Goal: Information Seeking & Learning: Check status

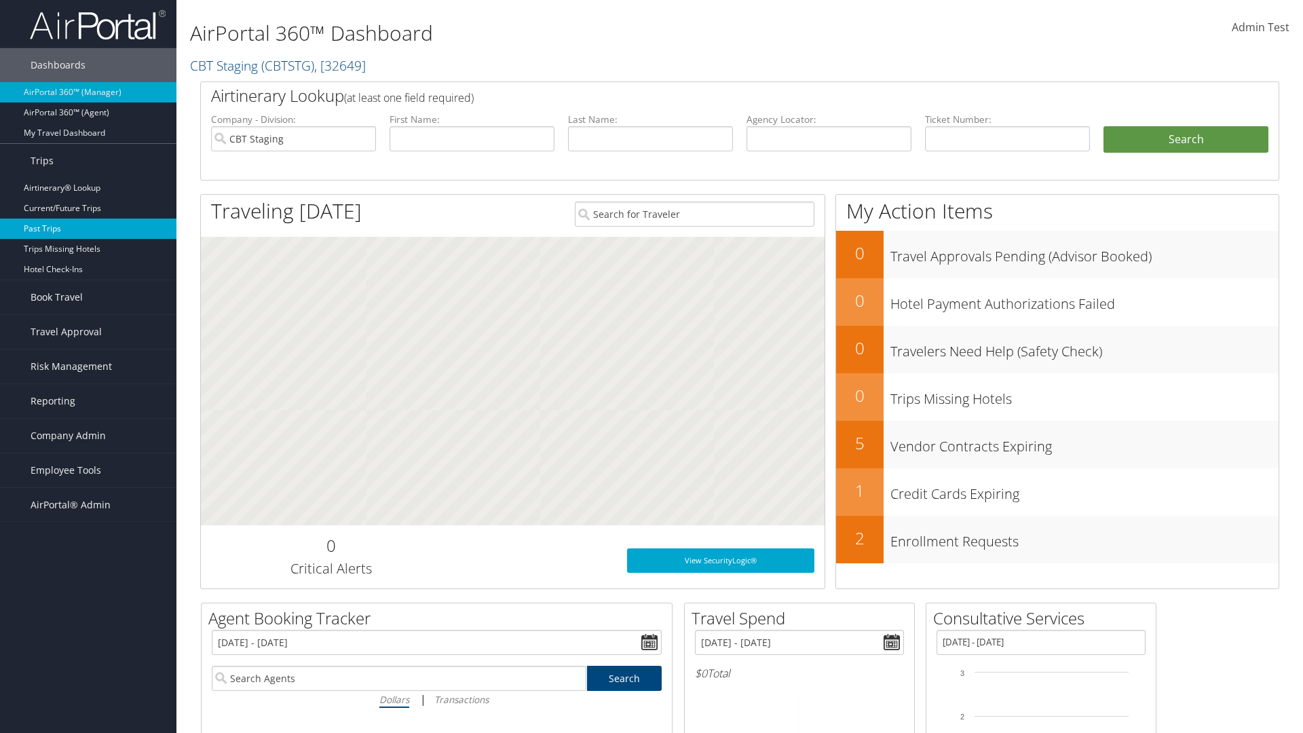
click at [88, 229] on link "Past Trips" at bounding box center [88, 228] width 176 height 20
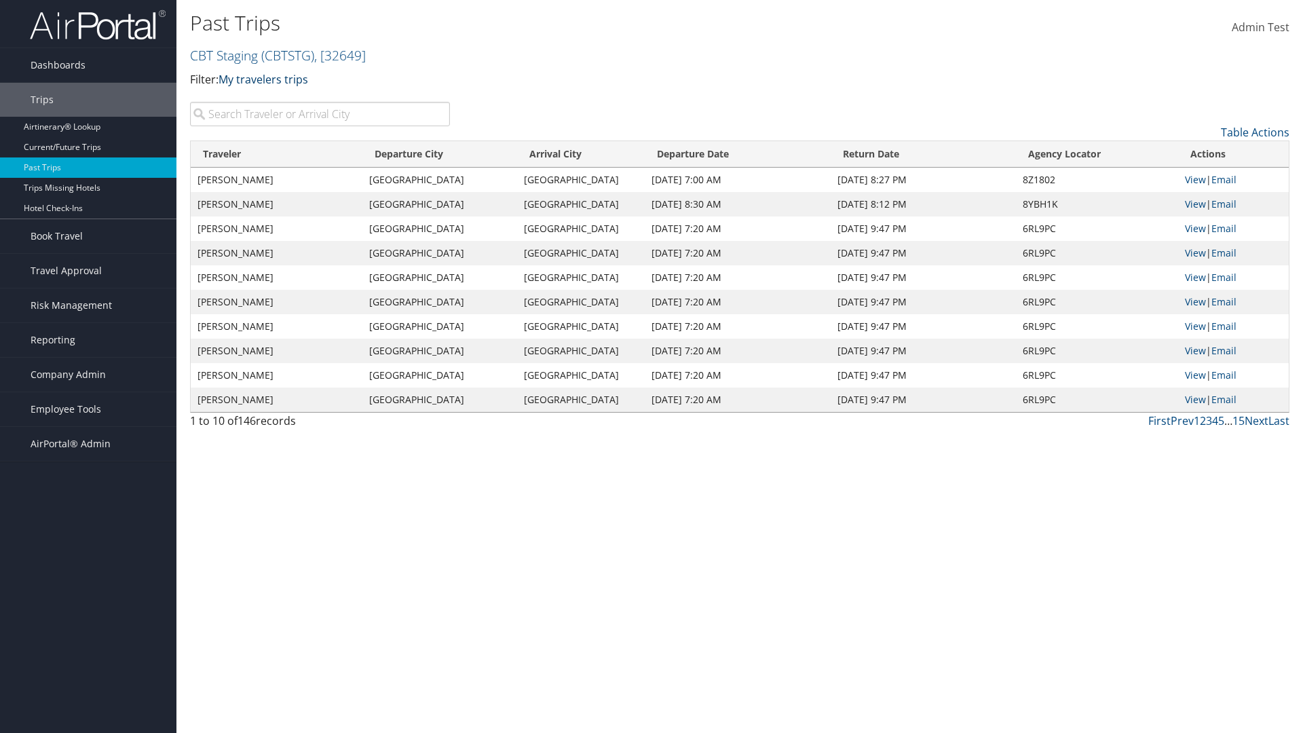
click at [266, 79] on link "My travelers trips" at bounding box center [263, 79] width 90 height 15
click at [311, 100] on link "My trips" at bounding box center [311, 100] width 178 height 23
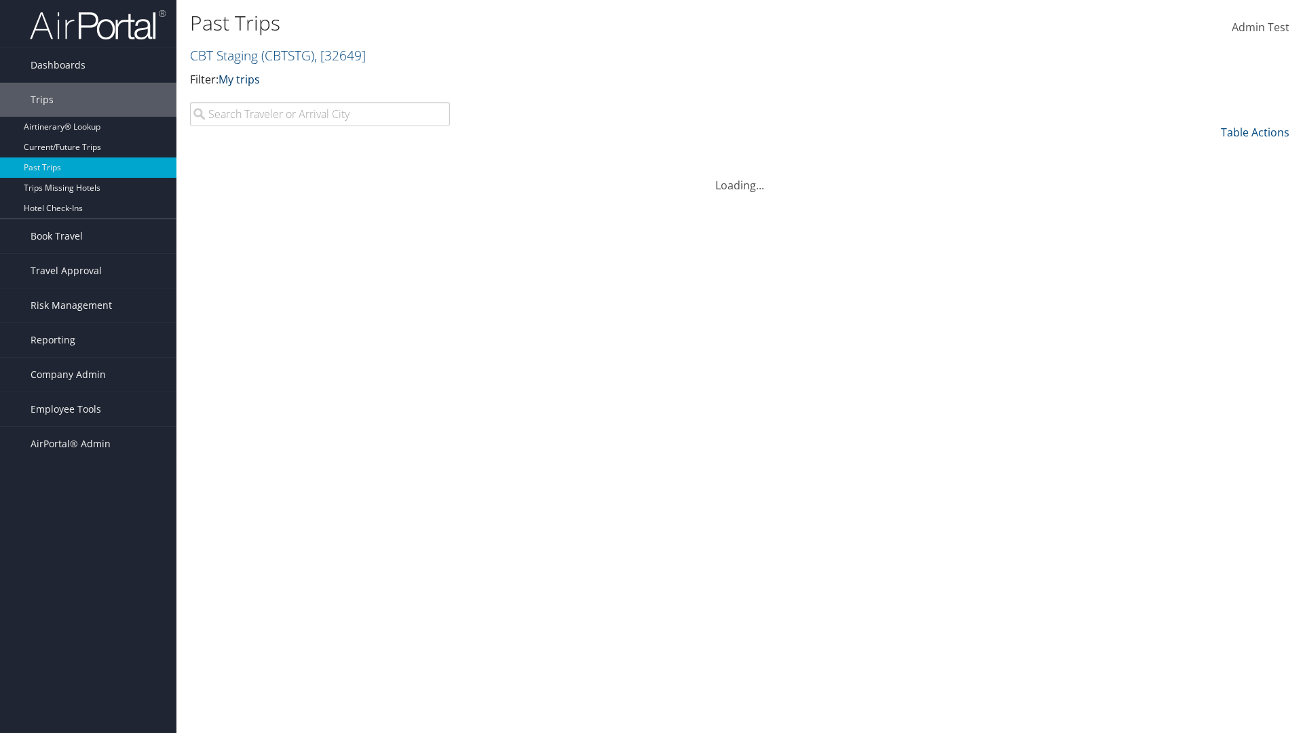
click at [242, 79] on link "My trips" at bounding box center [238, 79] width 41 height 15
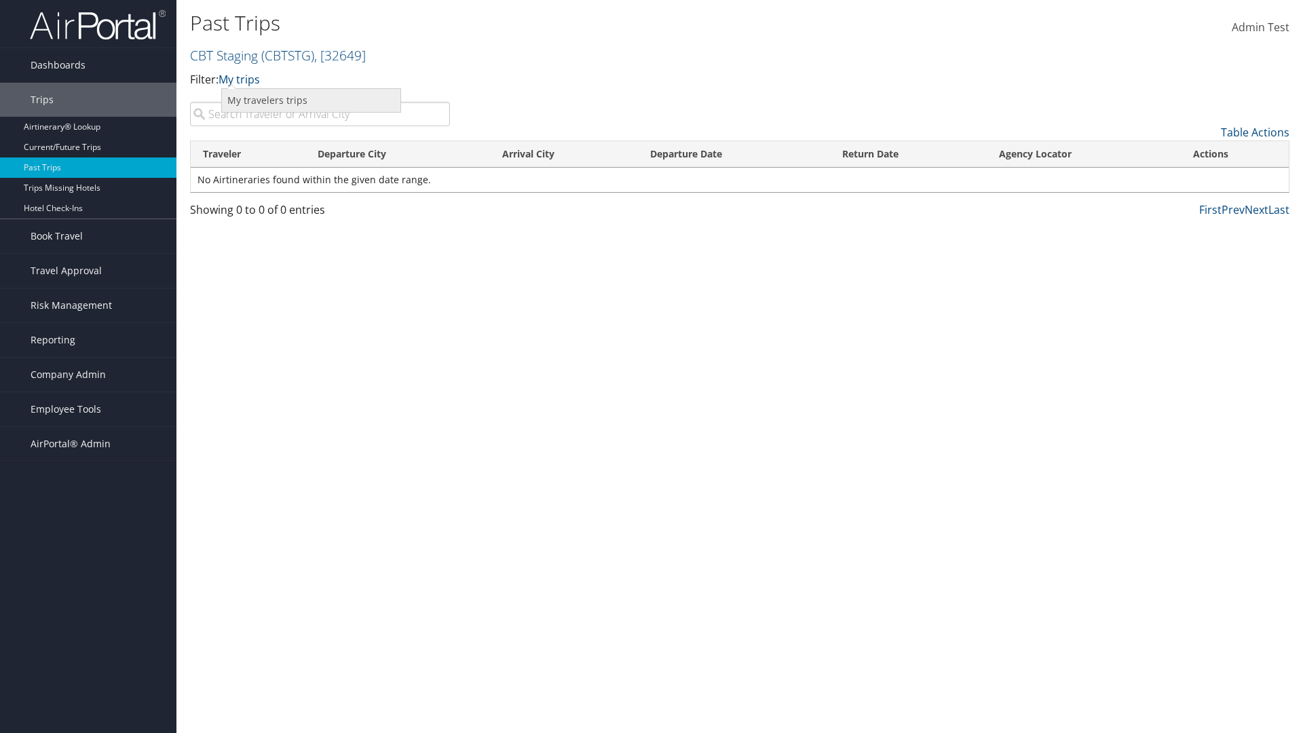
click at [311, 100] on link "My travelers trips" at bounding box center [311, 100] width 178 height 23
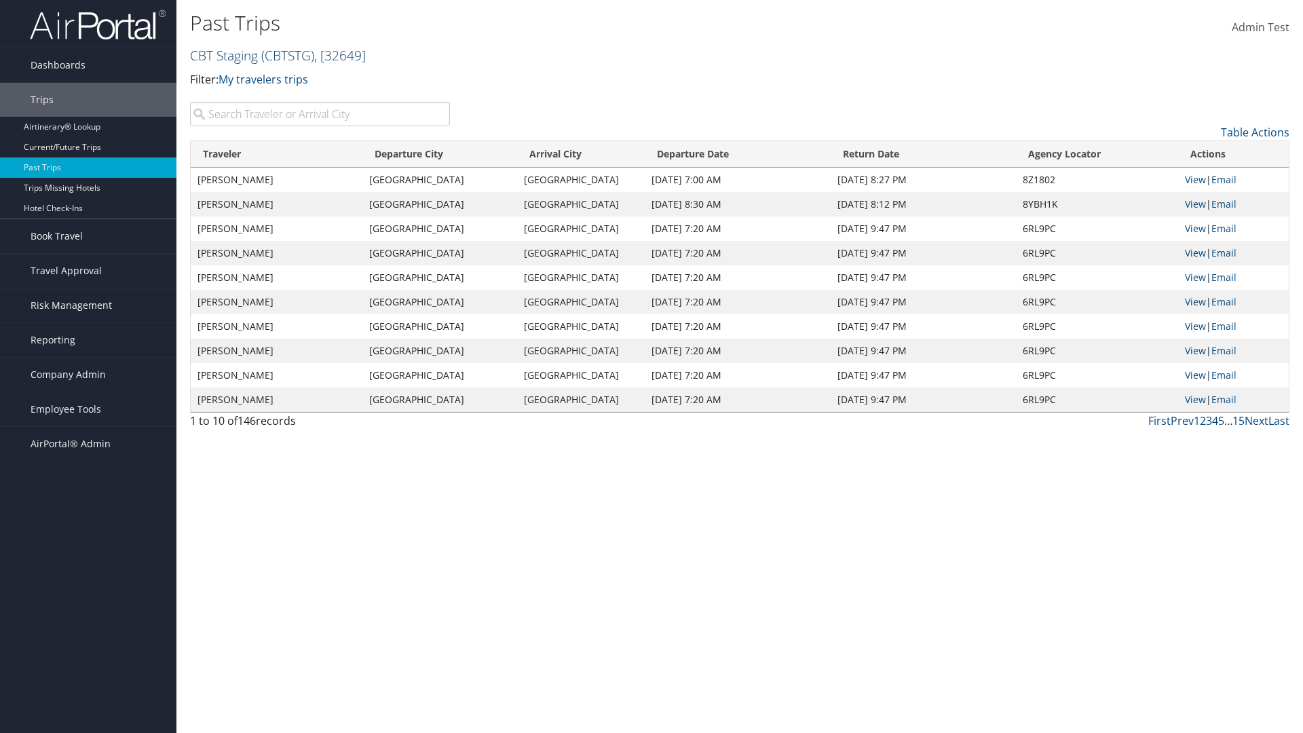
click at [224, 55] on link "CBT Staging ( CBTSTG ) , [ 32649 ]" at bounding box center [278, 55] width 176 height 18
click at [0, 0] on link "CBT Staging, [32649]" at bounding box center [0, 0] width 0 height 0
click at [277, 154] on th "Traveler" at bounding box center [277, 154] width 172 height 26
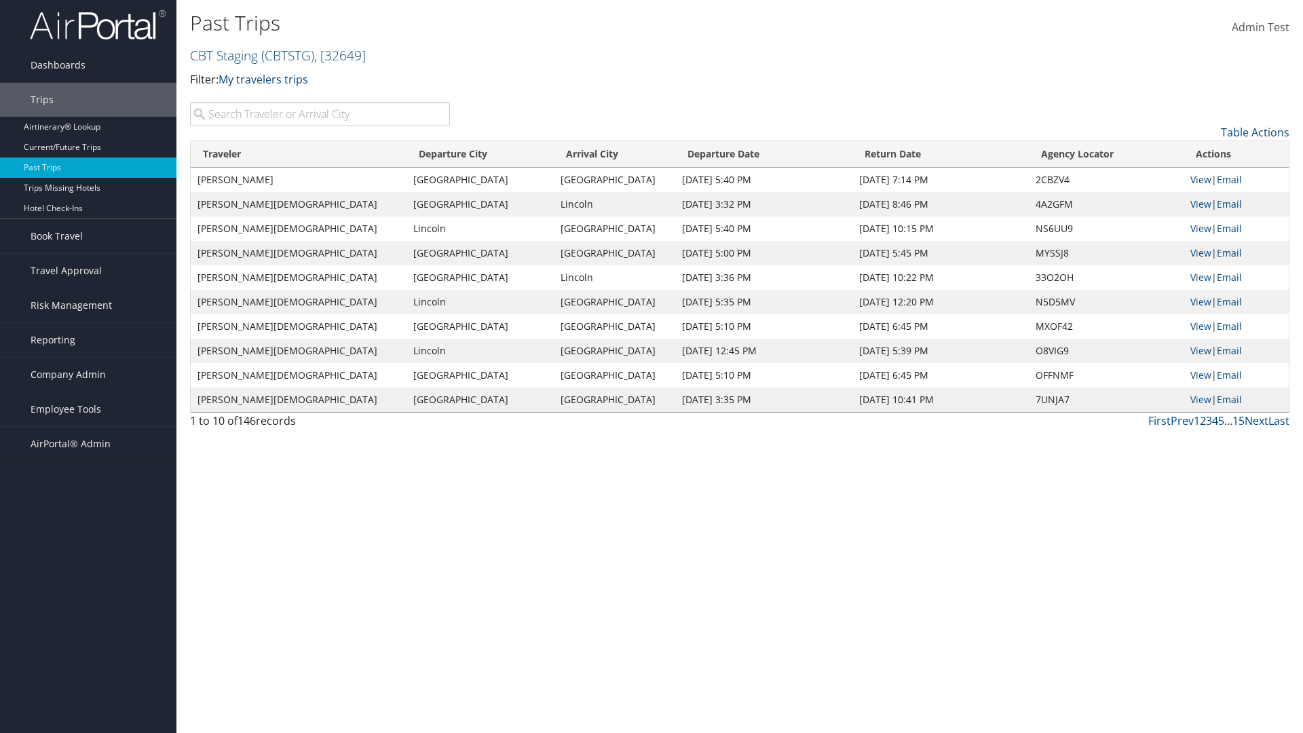
click at [277, 154] on th "Traveler" at bounding box center [299, 154] width 216 height 26
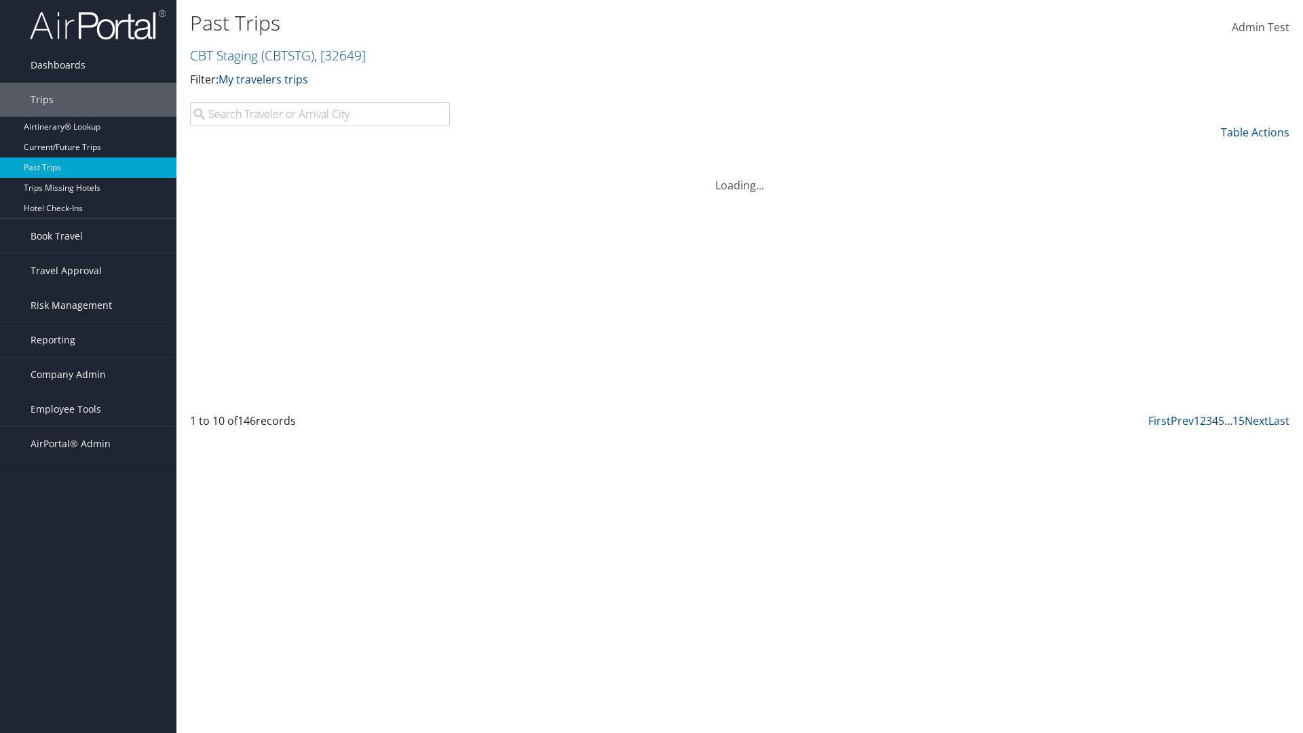
click at [440, 154] on th "Departure City" at bounding box center [479, 154] width 147 height 26
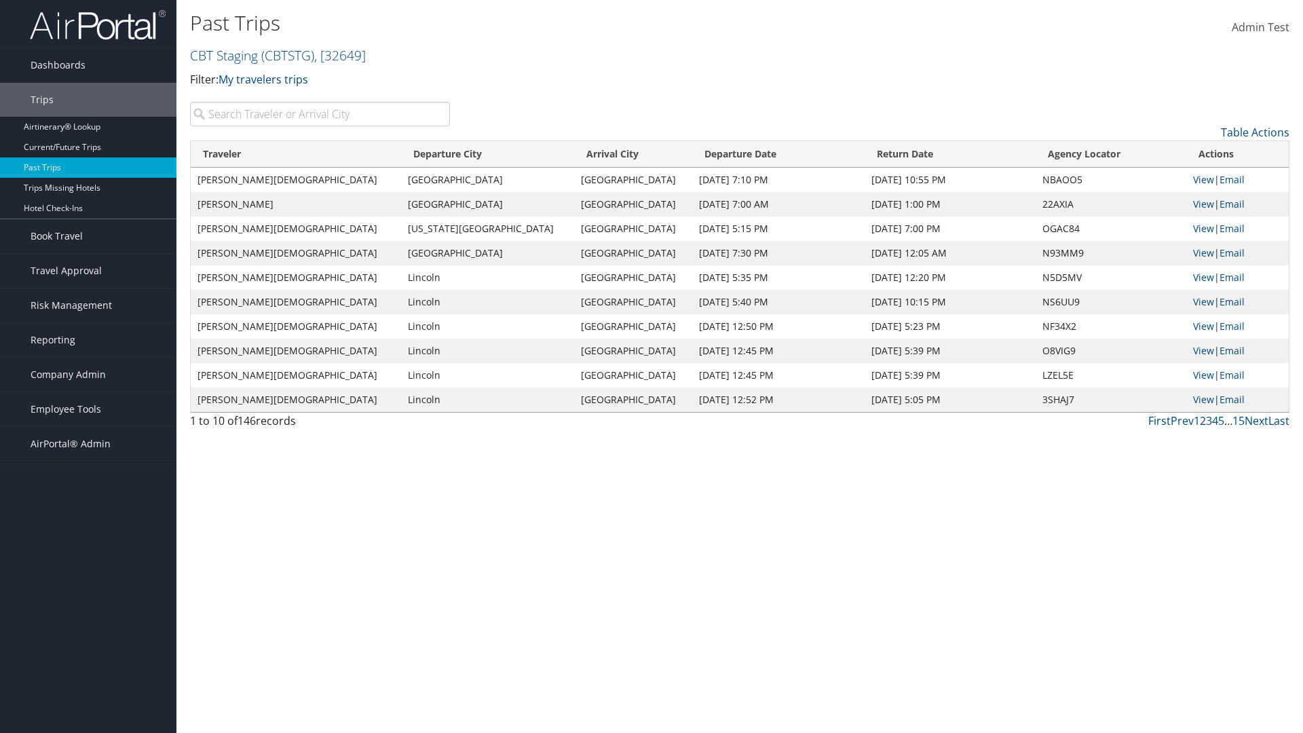
click at [440, 154] on th "Departure City" at bounding box center [487, 154] width 173 height 26
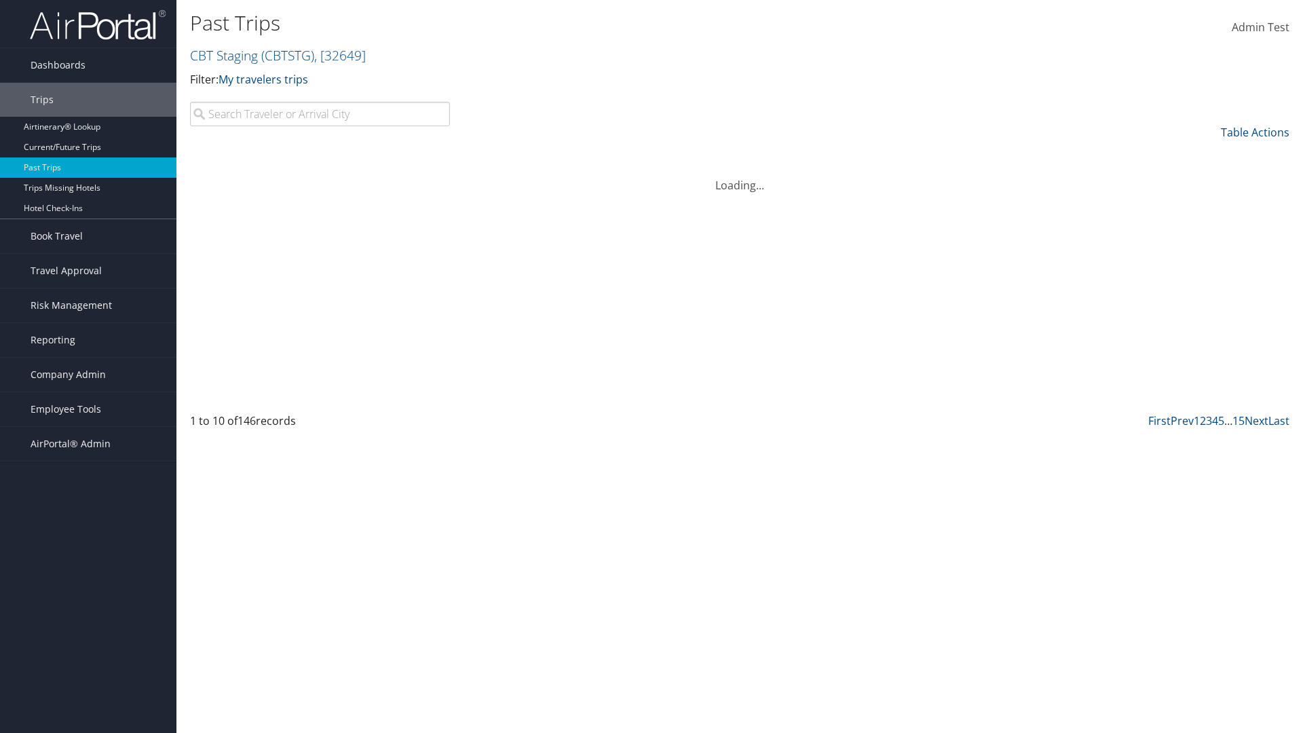
click at [579, 154] on th "Arrival City" at bounding box center [633, 154] width 118 height 26
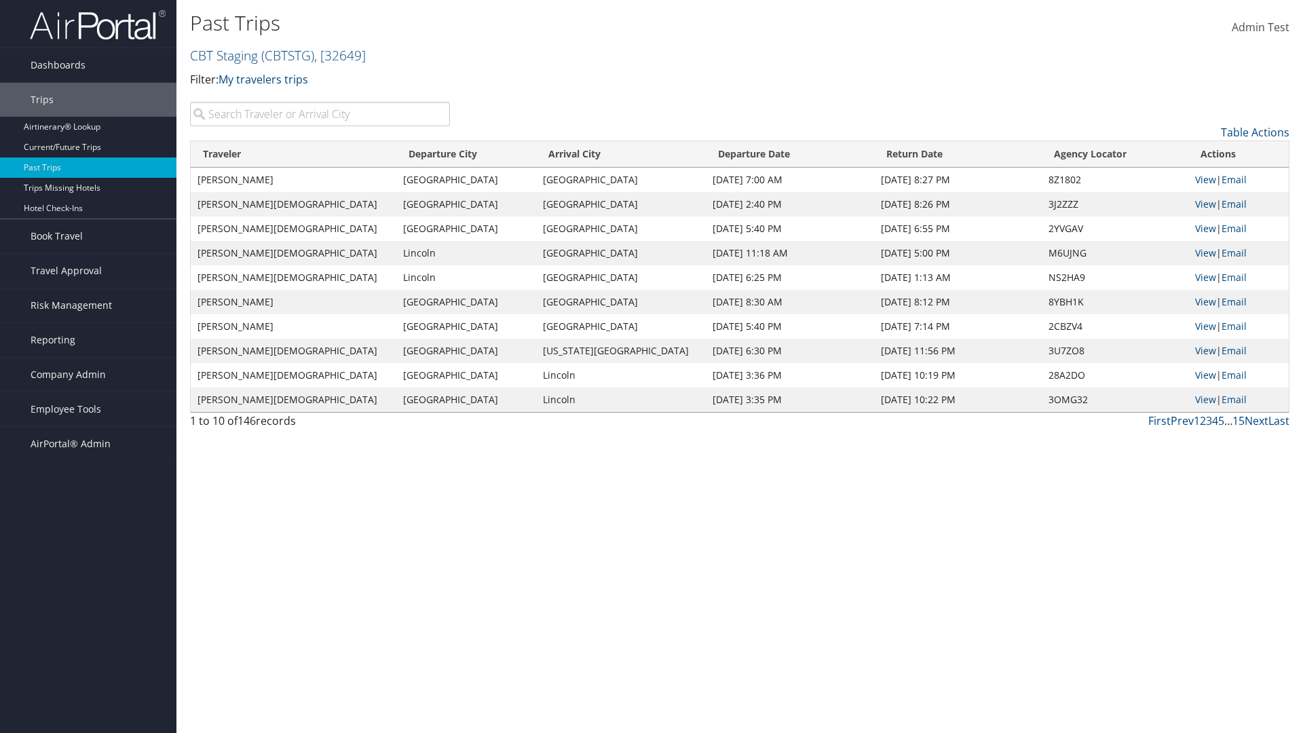
click at [579, 154] on th "Arrival City" at bounding box center [621, 154] width 170 height 26
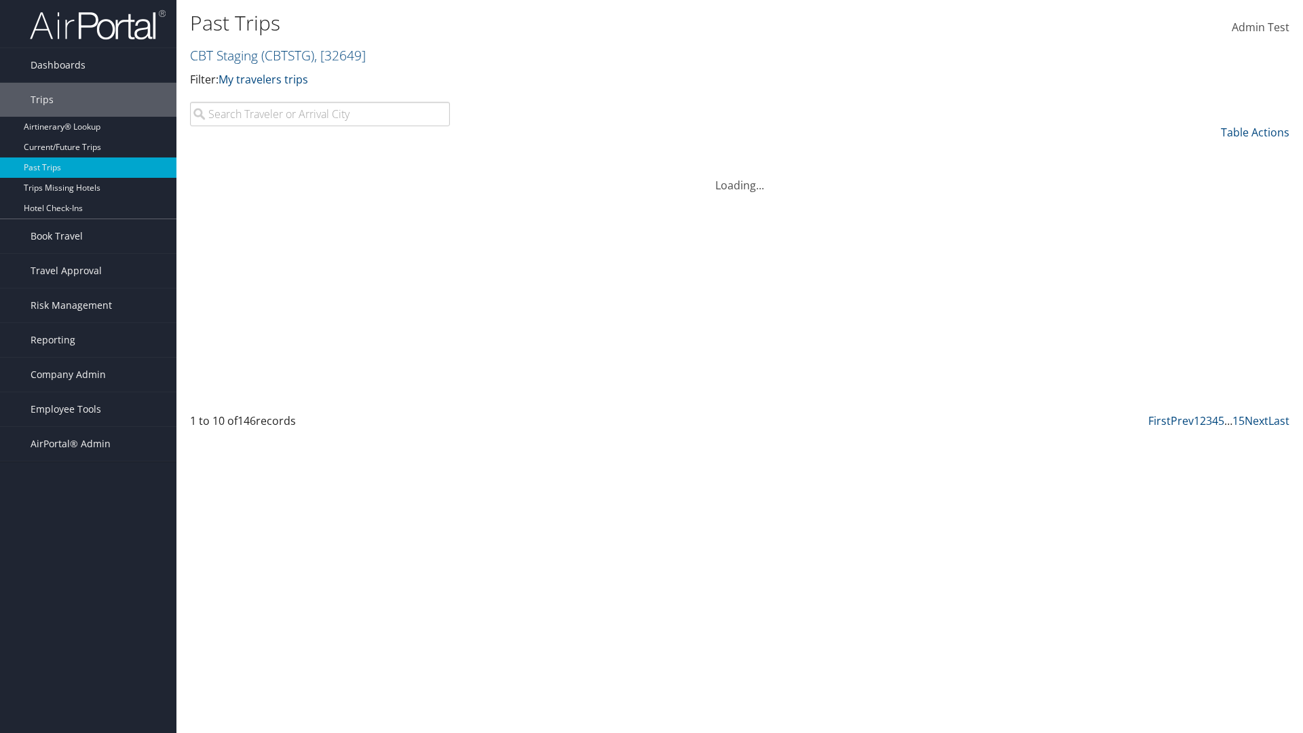
click at [735, 154] on th "Departure Date" at bounding box center [790, 154] width 169 height 26
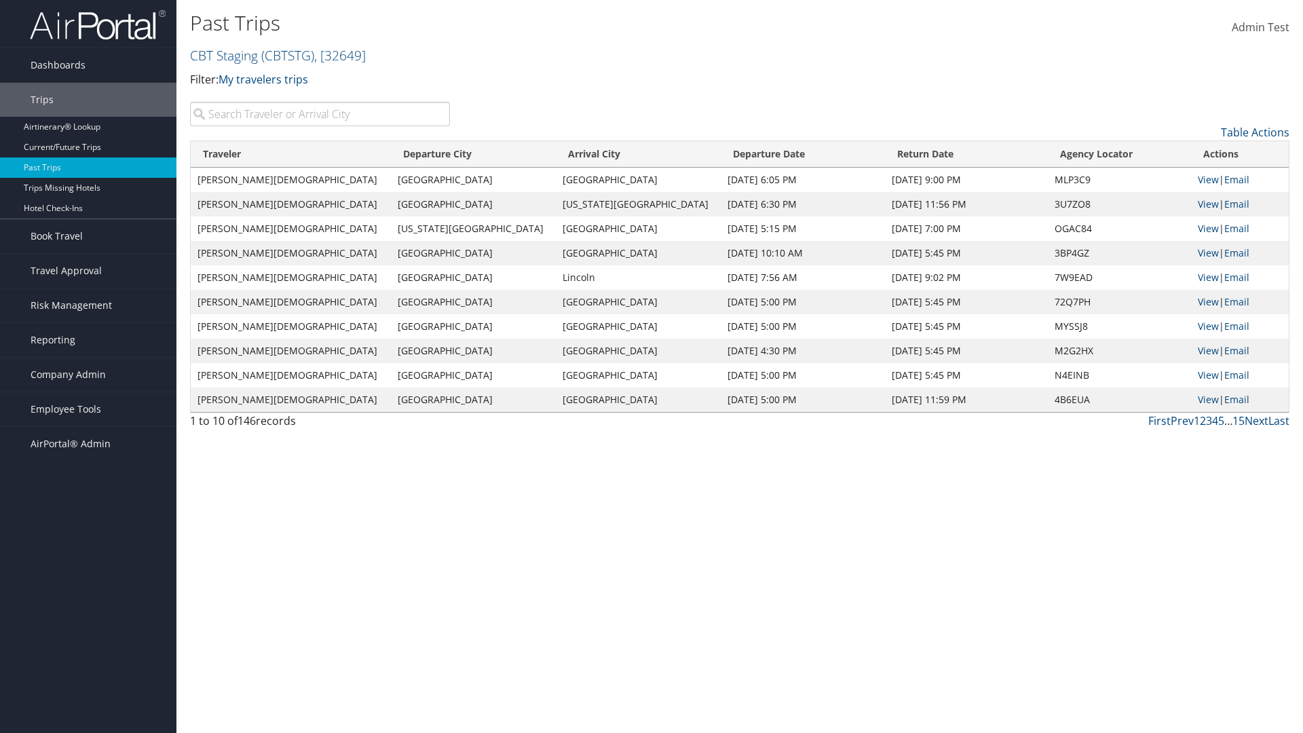
click at [735, 154] on th "Departure Date" at bounding box center [802, 154] width 164 height 26
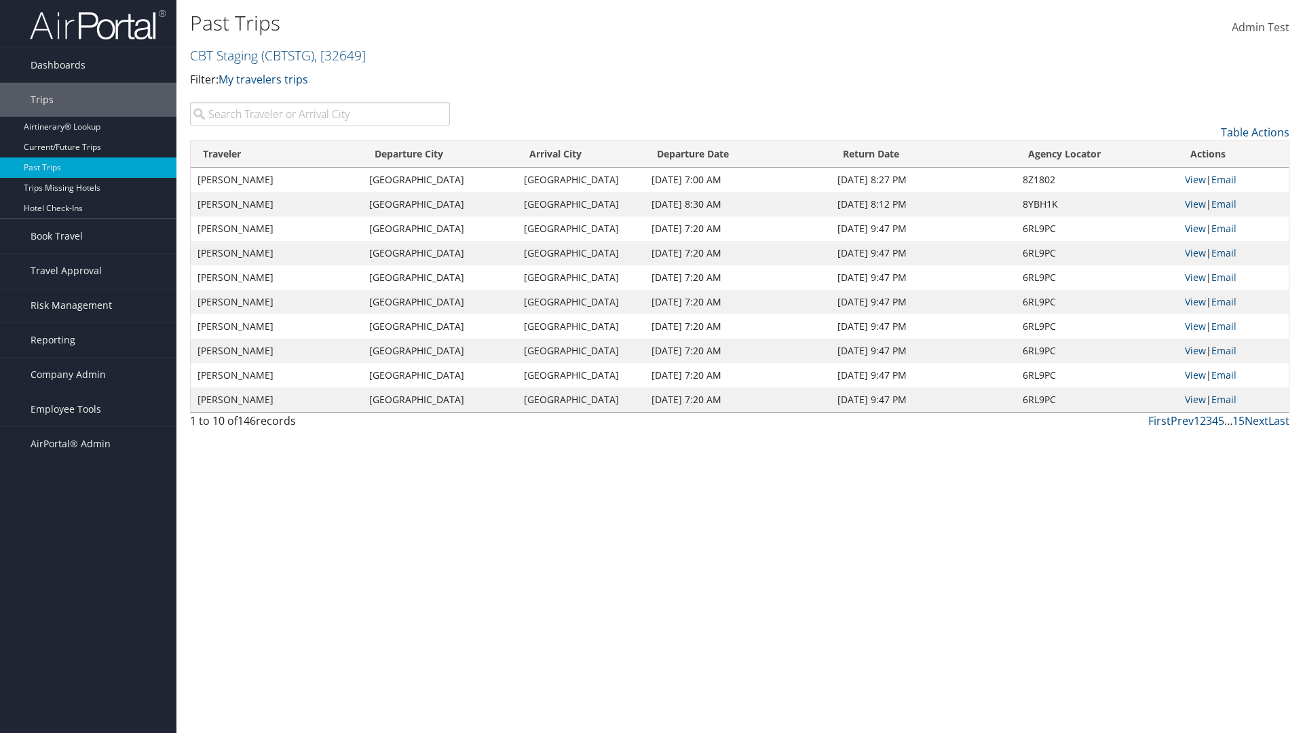
click at [921, 154] on th "Return Date" at bounding box center [922, 154] width 185 height 26
